Goal: Information Seeking & Learning: Learn about a topic

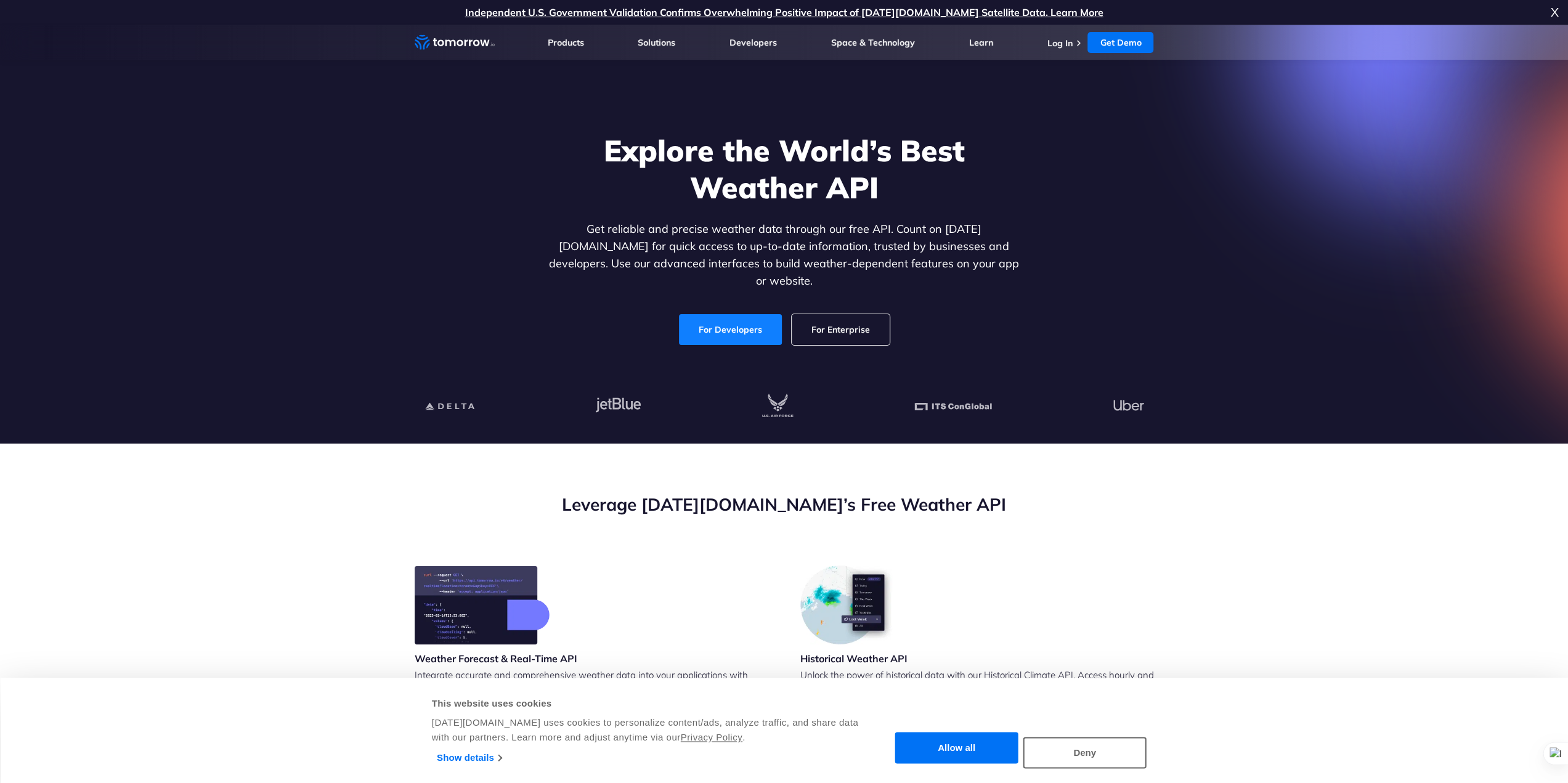
click at [729, 319] on link "For Developers" at bounding box center [731, 329] width 103 height 31
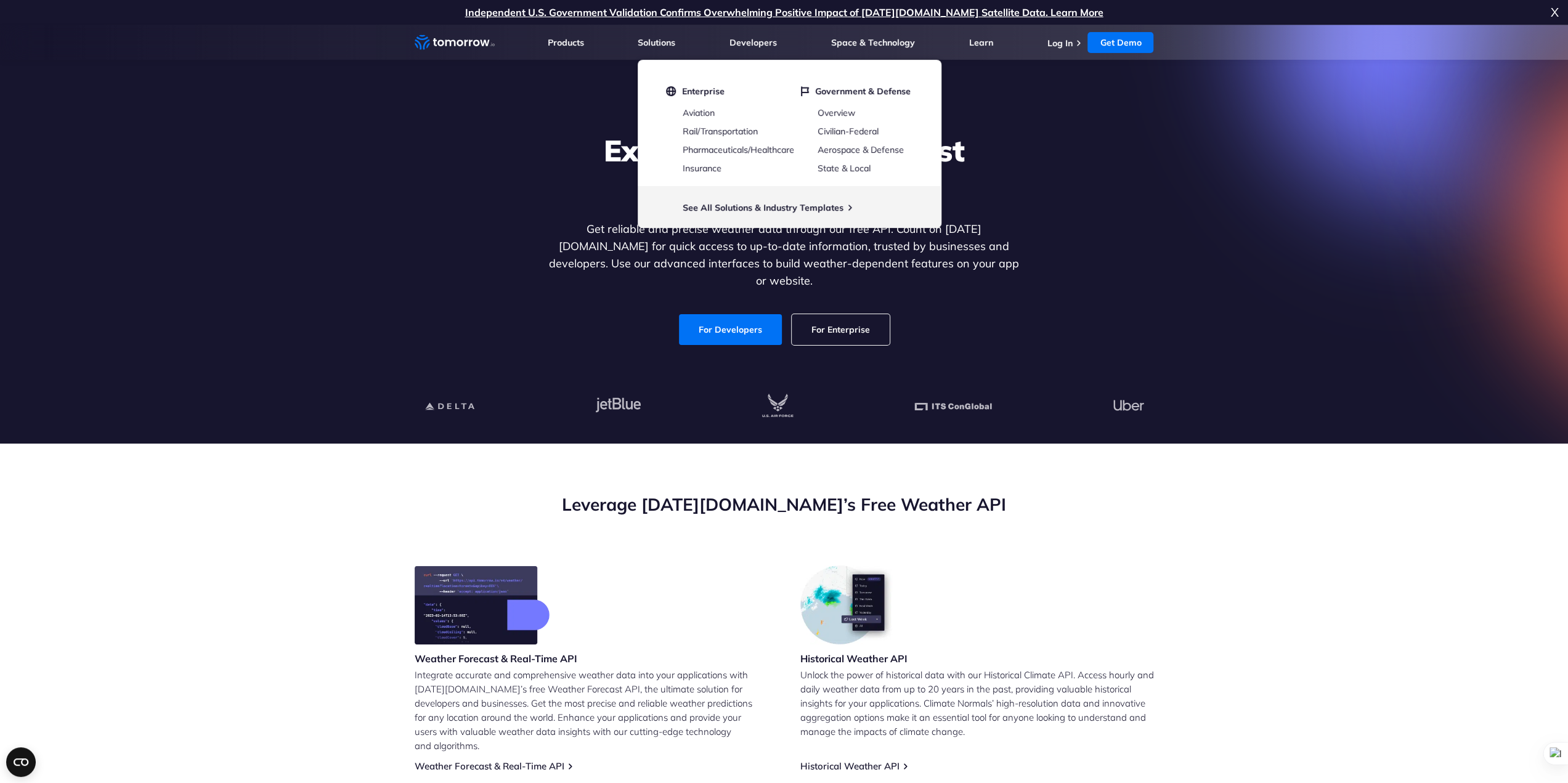
click at [1273, 564] on section "Leverage [DATE][DOMAIN_NAME]’s Free Weather API Weather Forecast & Real-Time AP…" at bounding box center [784, 753] width 1568 height 619
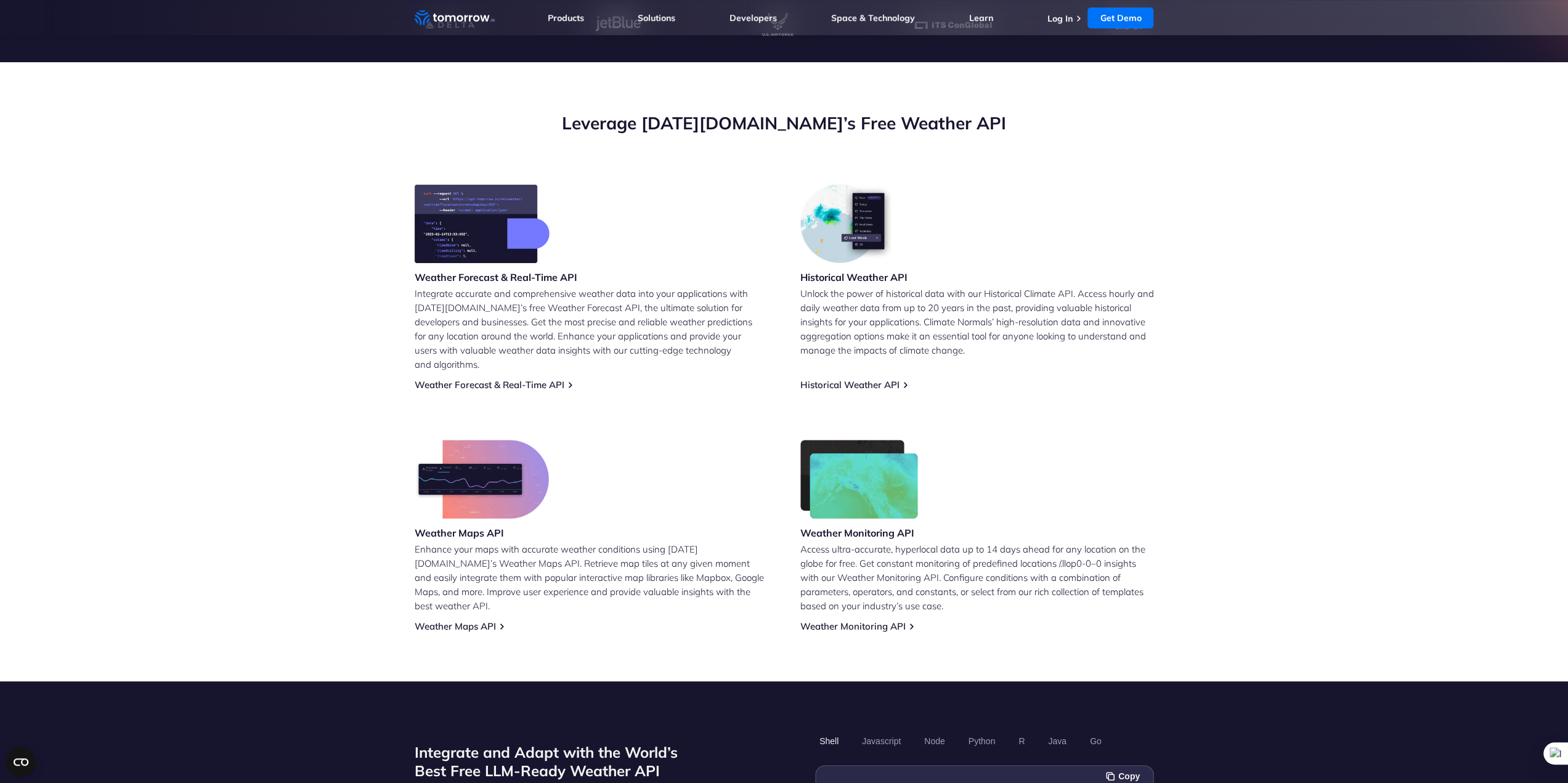
scroll to position [369, 0]
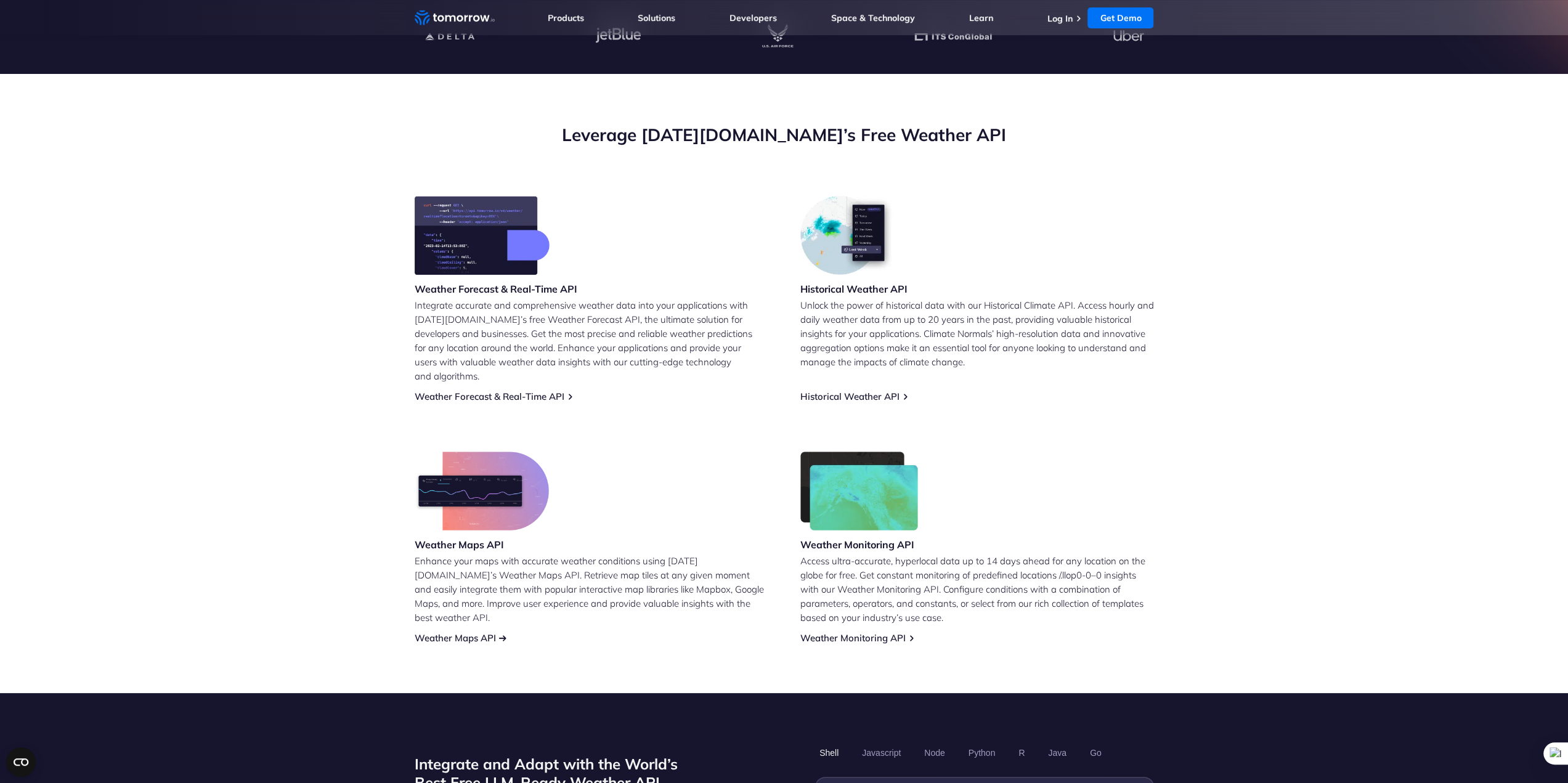
click at [476, 632] on link "Weather Maps API" at bounding box center [455, 638] width 82 height 12
